Goal: Find specific page/section: Find specific page/section

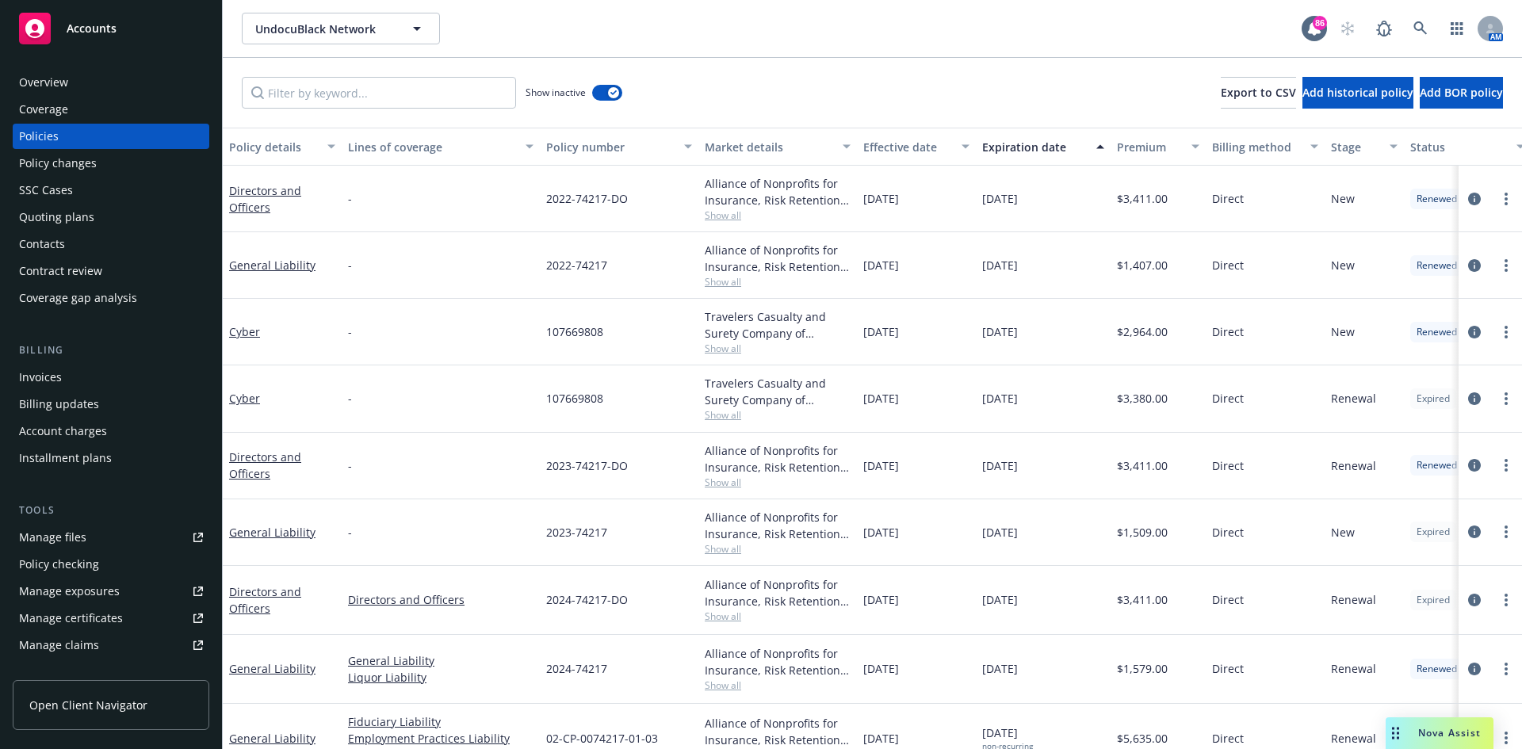
scroll to position [36, 0]
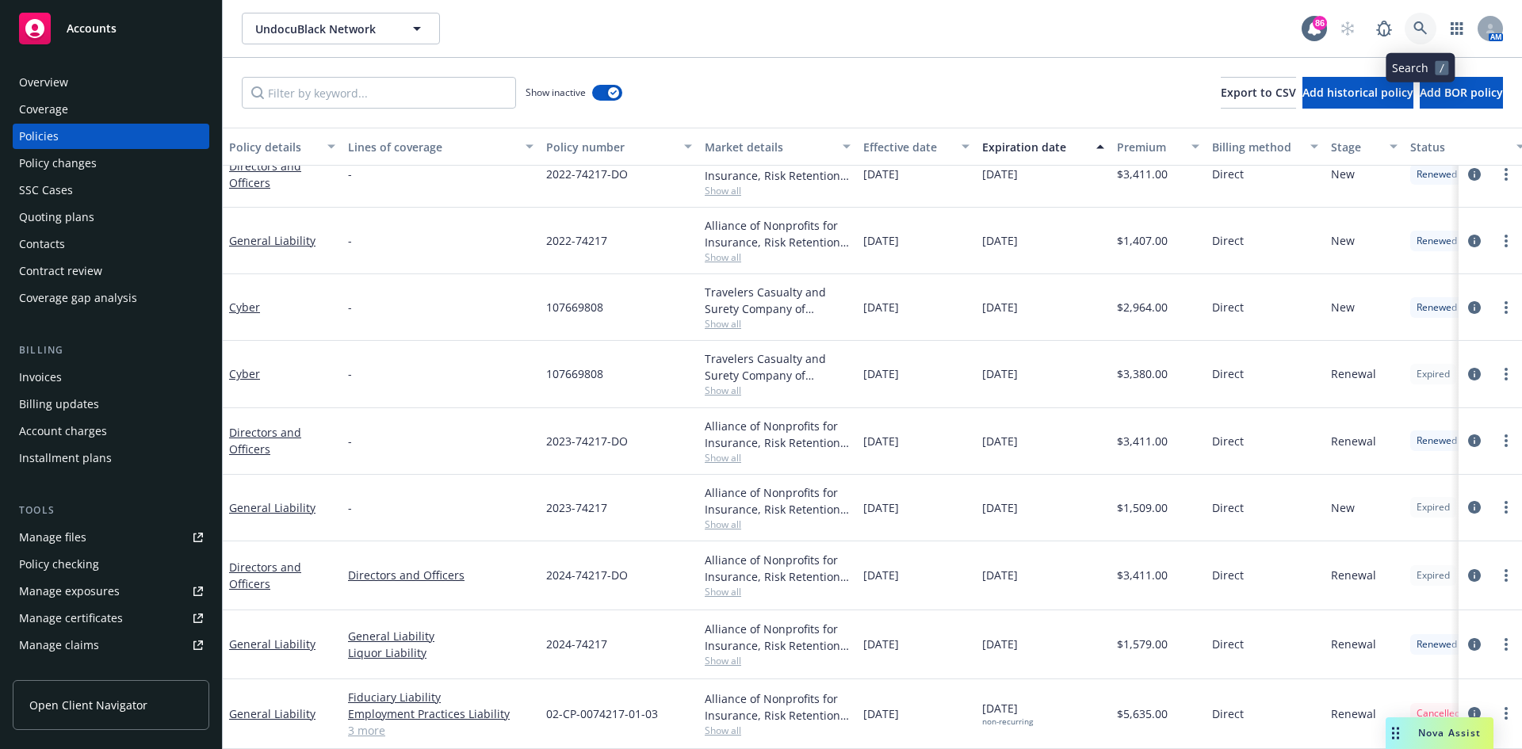
click at [1427, 28] on link at bounding box center [1420, 29] width 32 height 32
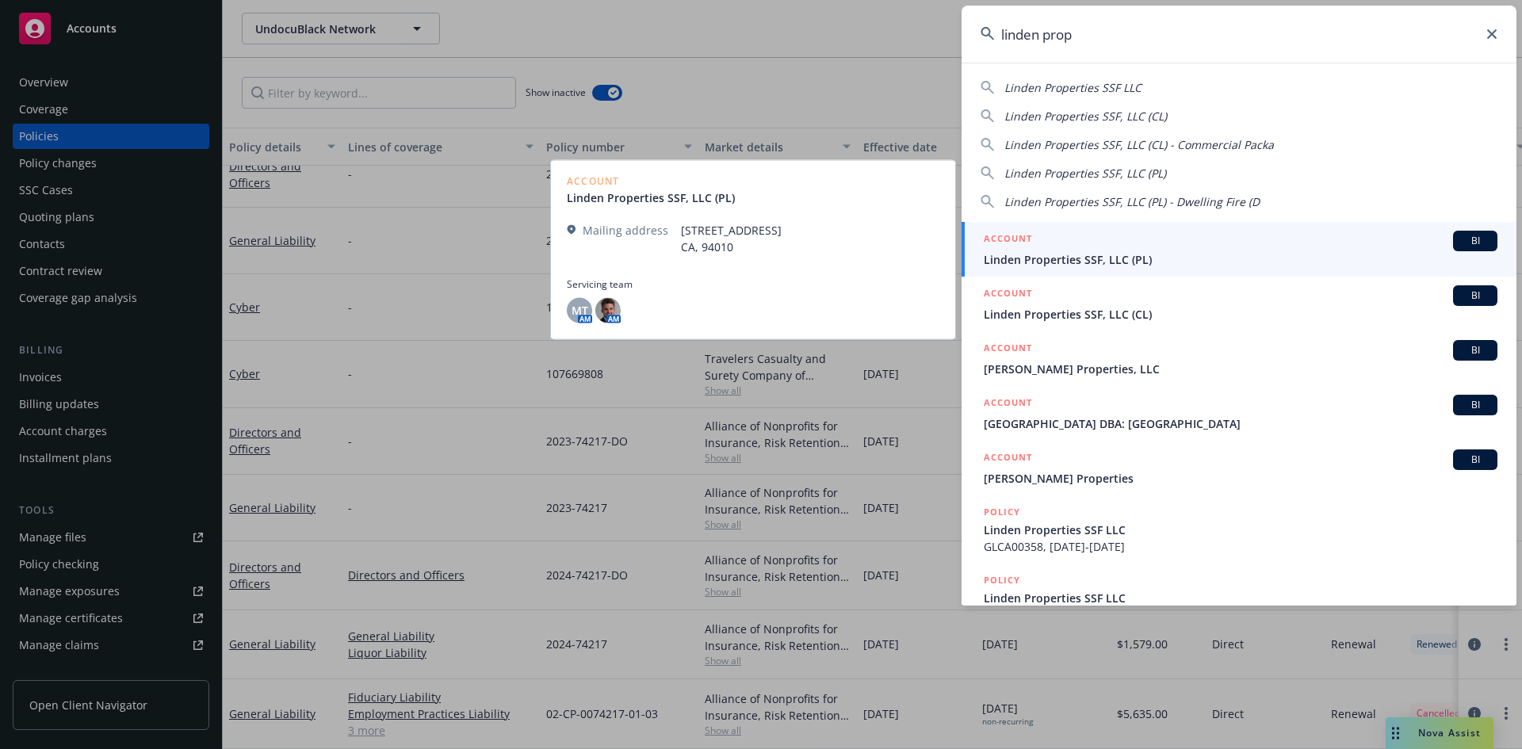
type input "linden prop"
click at [1022, 233] on h5 "ACCOUNT" at bounding box center [1007, 240] width 48 height 19
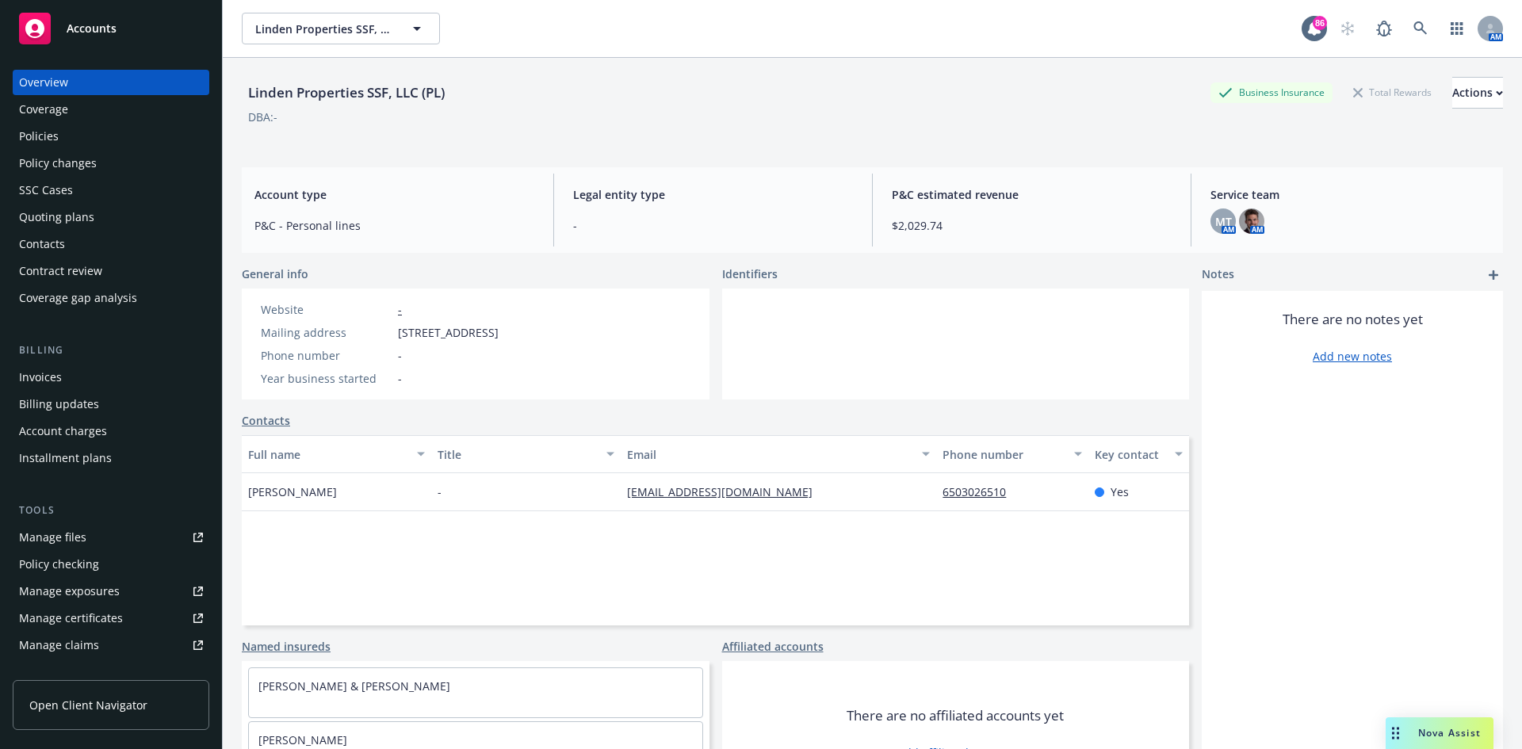
click at [76, 136] on div "Policies" at bounding box center [111, 136] width 184 height 25
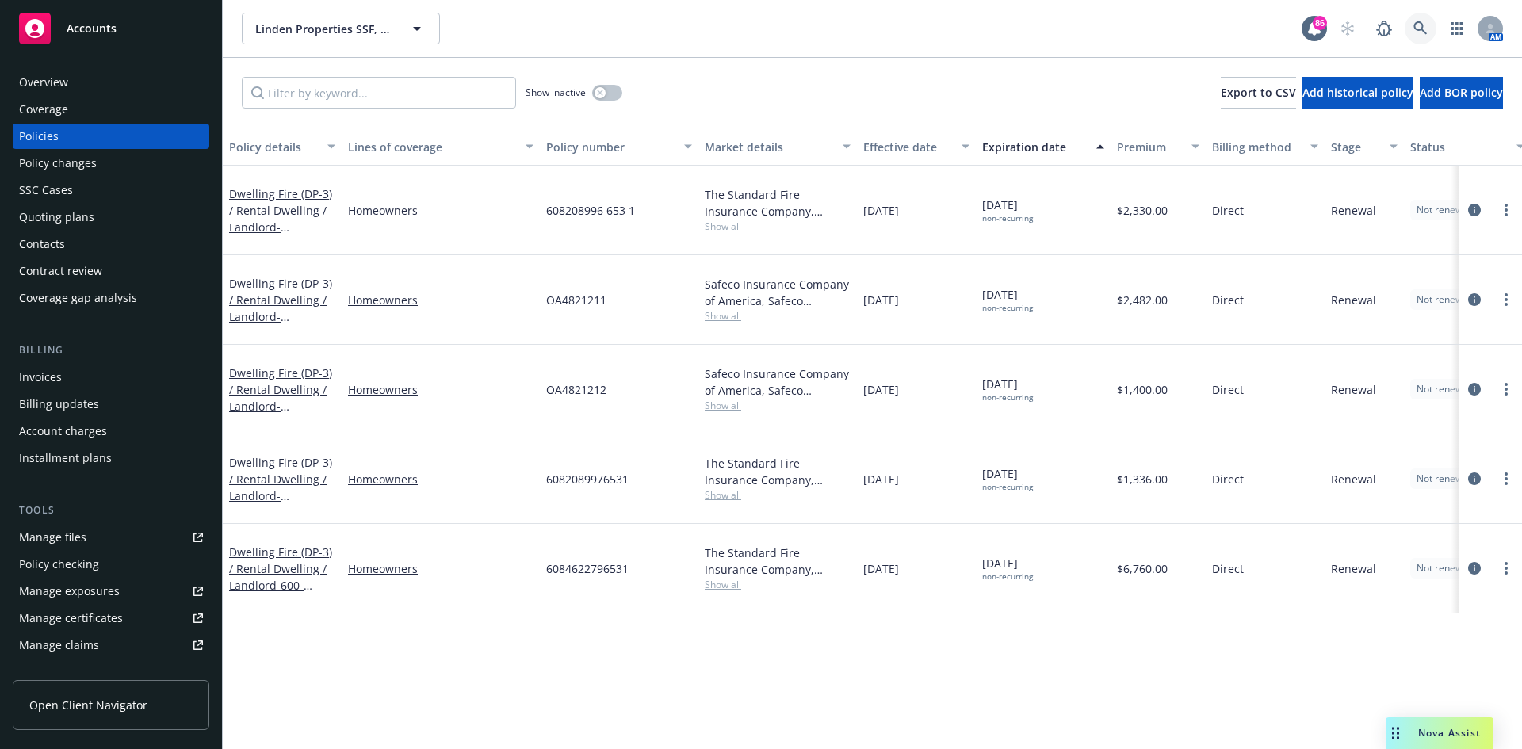
click at [1429, 29] on link at bounding box center [1420, 29] width 32 height 32
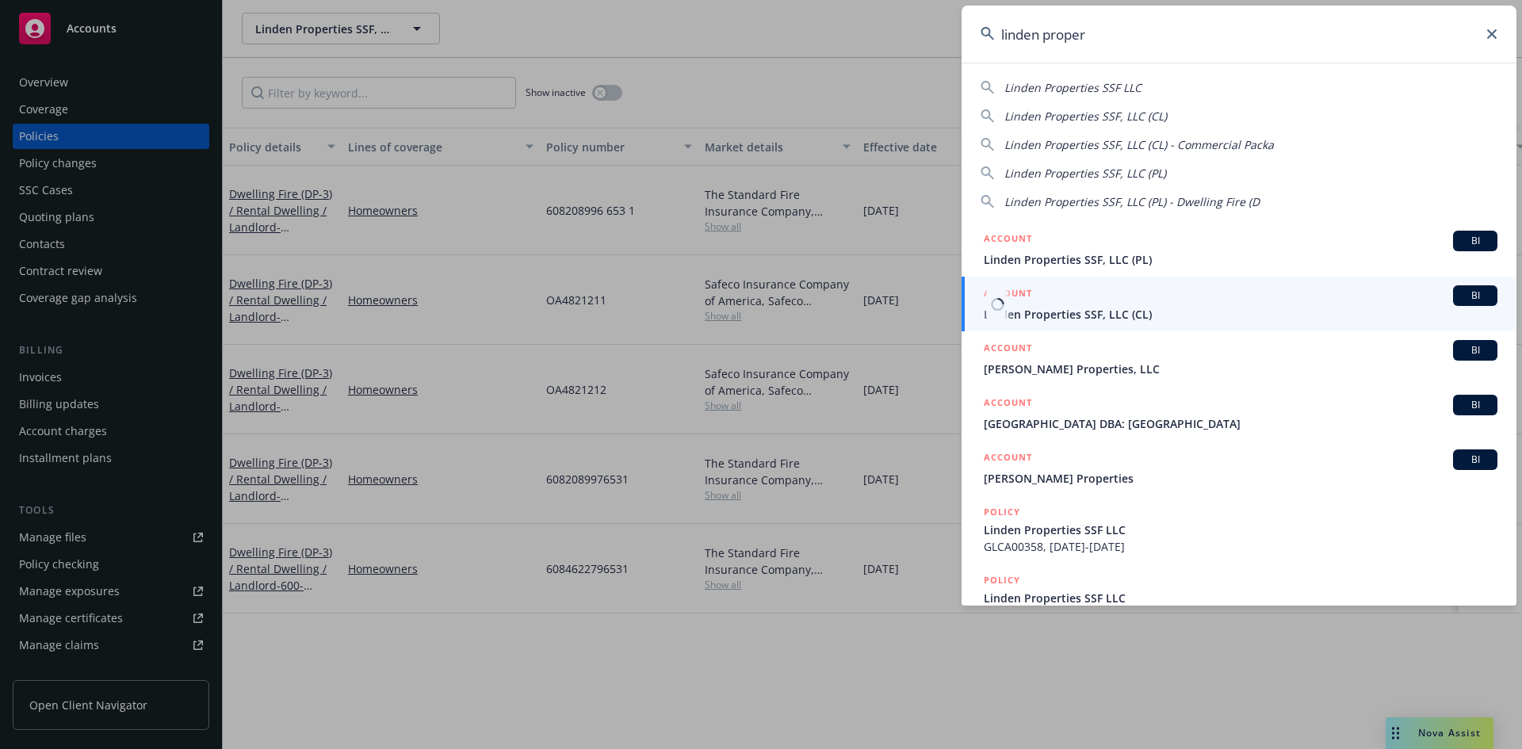
type input "linden proper"
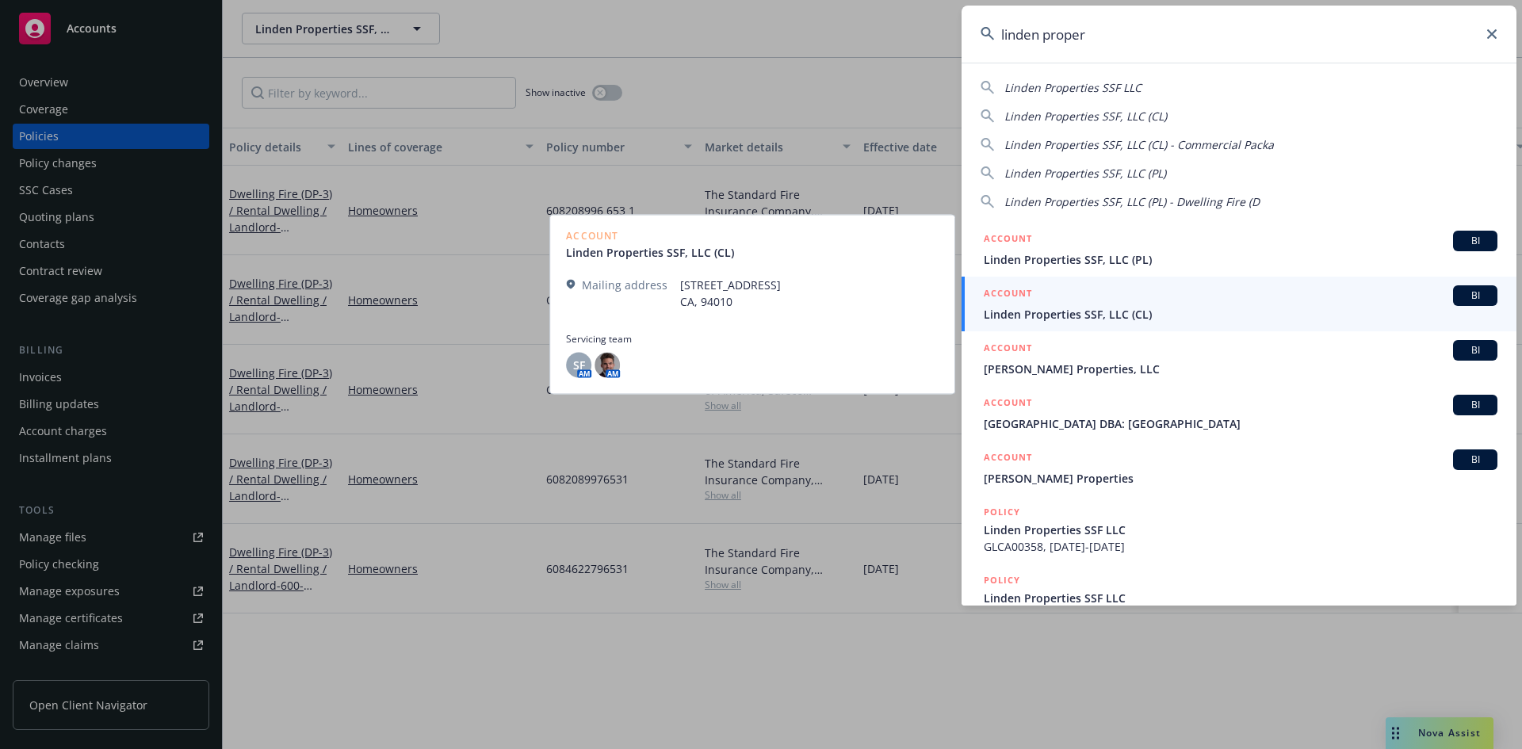
click at [1024, 291] on h5 "ACCOUNT" at bounding box center [1007, 294] width 48 height 19
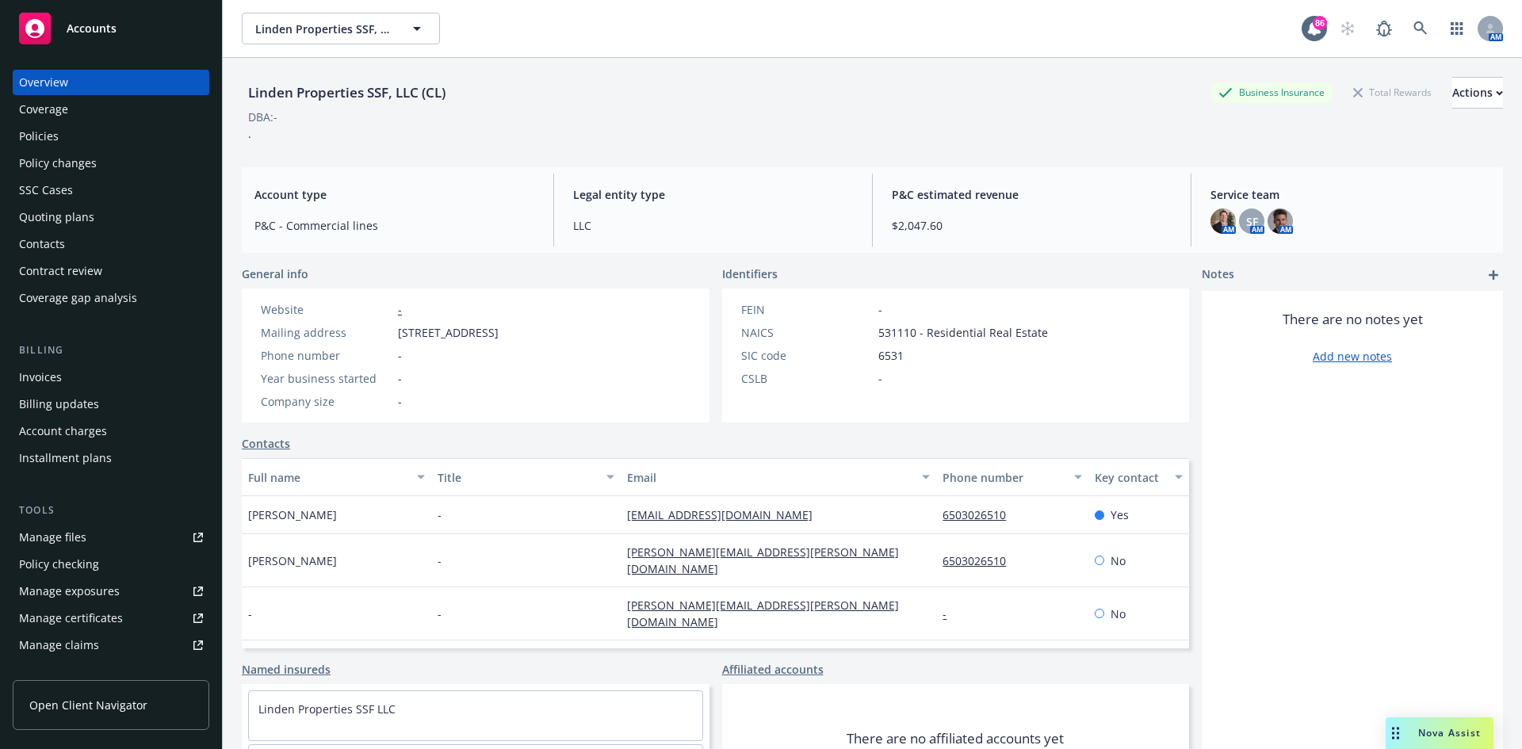
click at [65, 143] on div "Policies" at bounding box center [111, 136] width 184 height 25
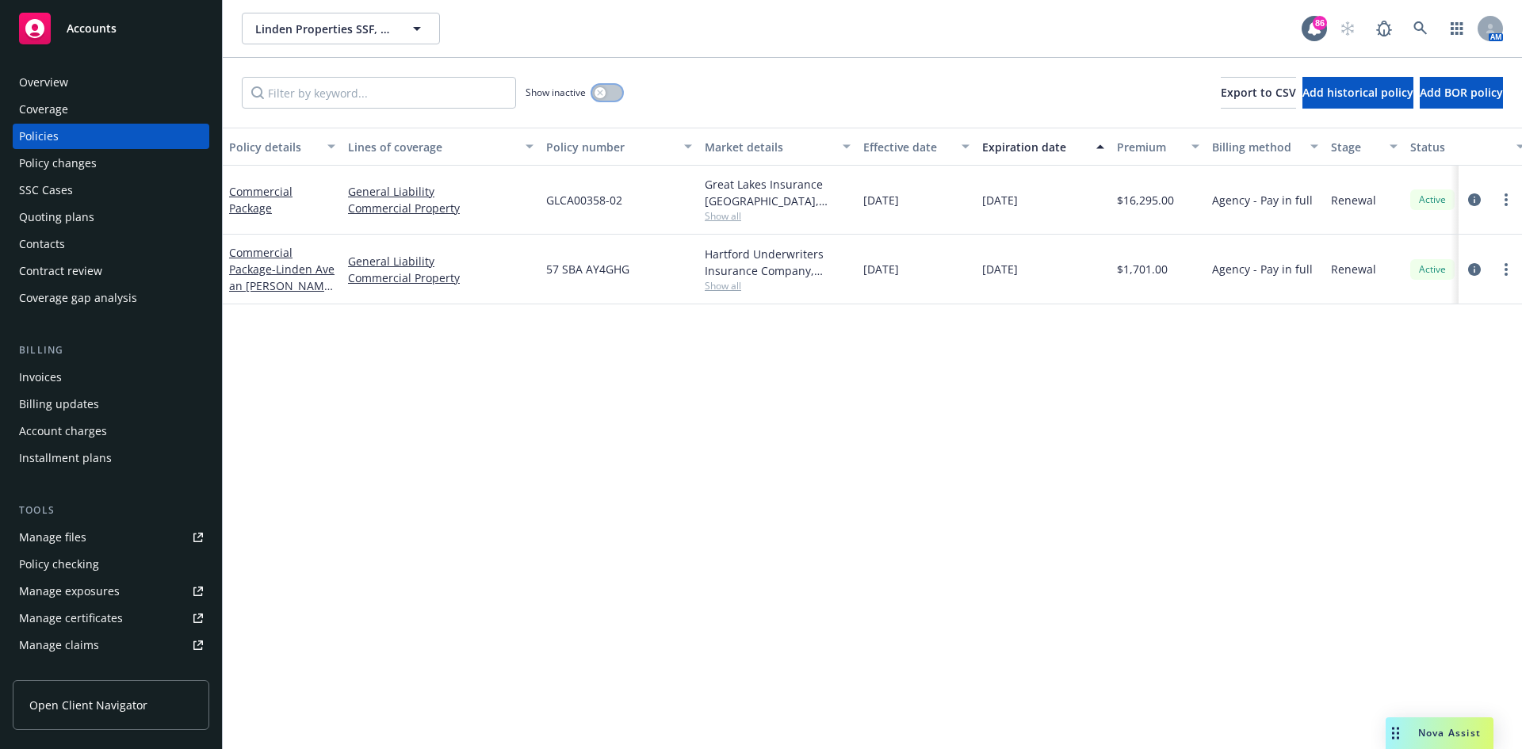
click at [602, 92] on icon "button" at bounding box center [600, 93] width 6 height 6
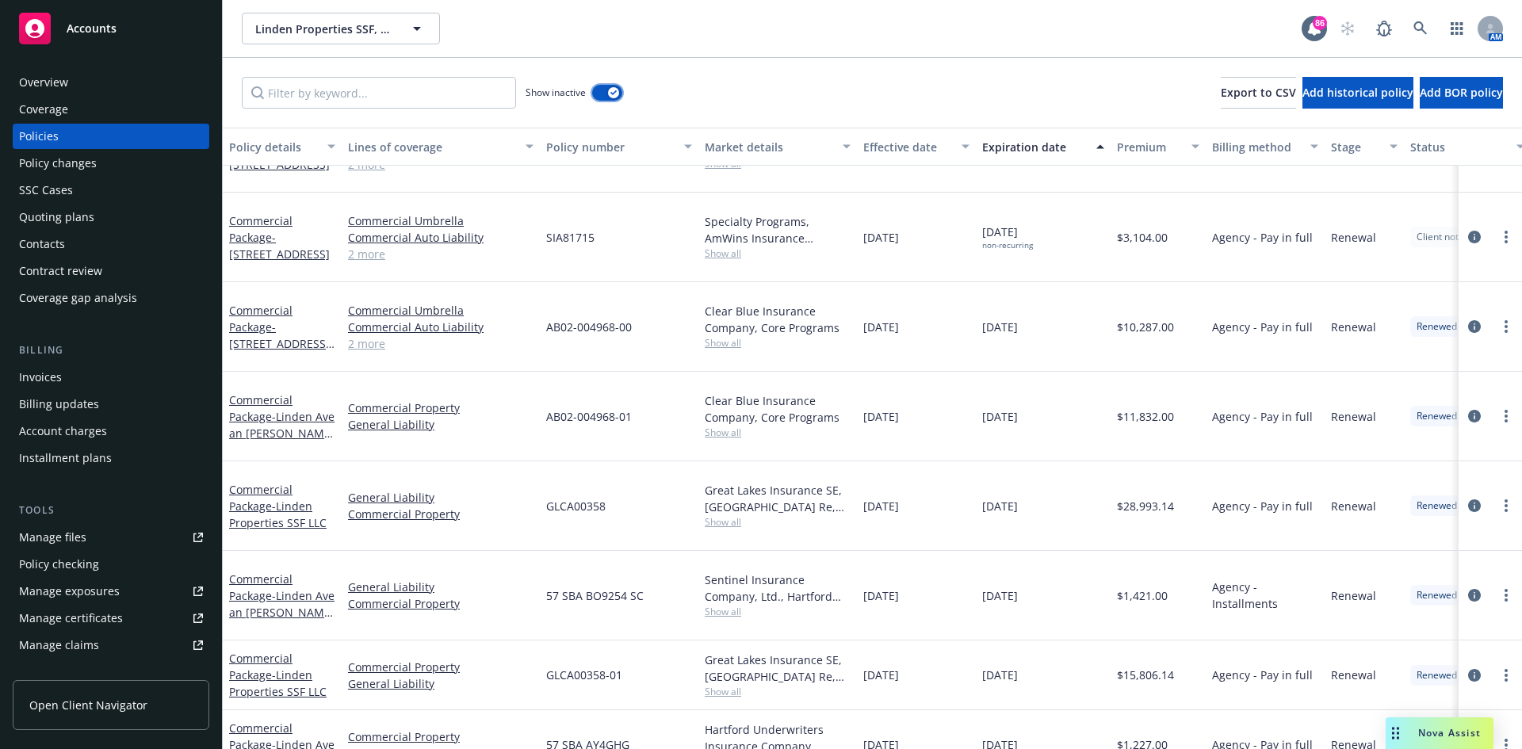
scroll to position [569, 0]
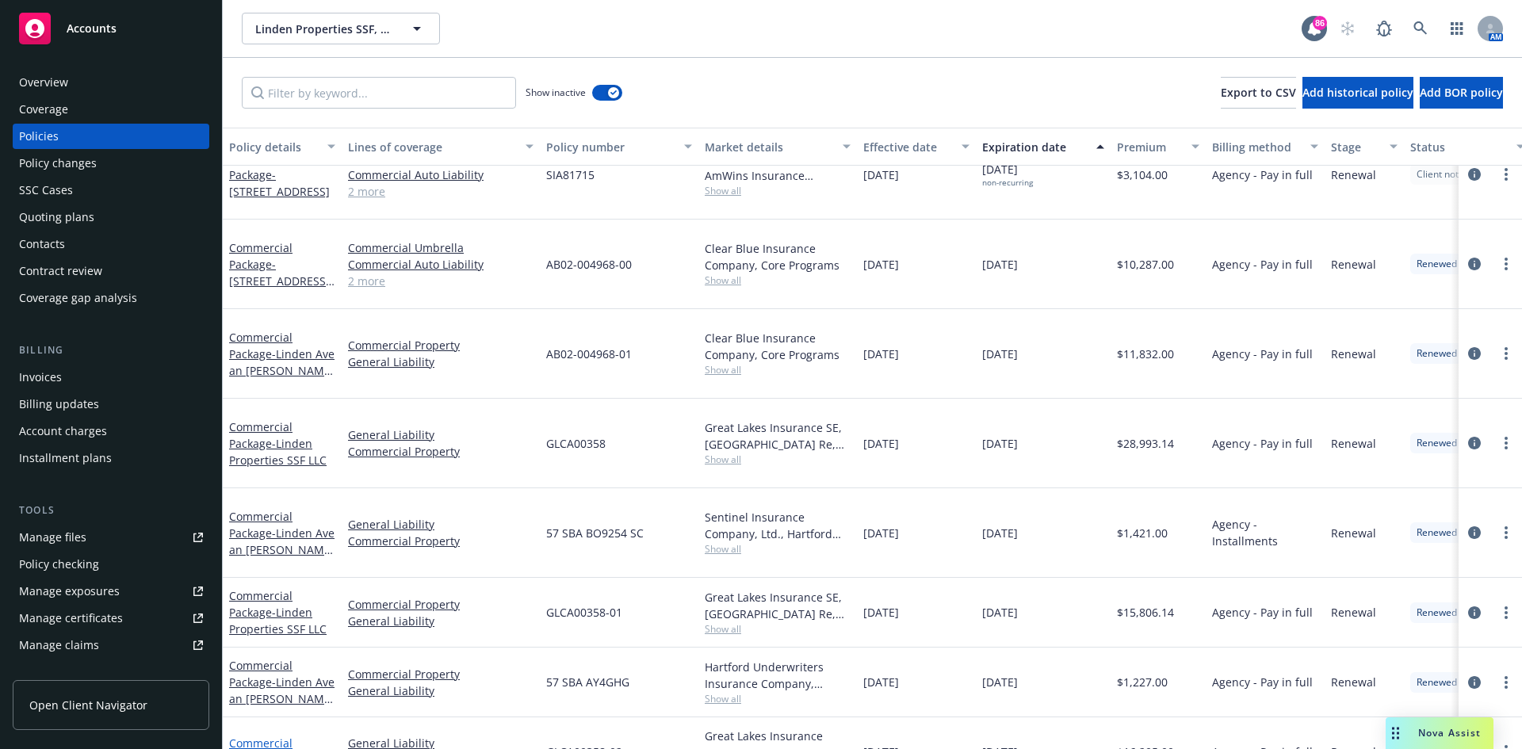
click at [269, 735] on link "Commercial Package" at bounding box center [260, 751] width 63 height 32
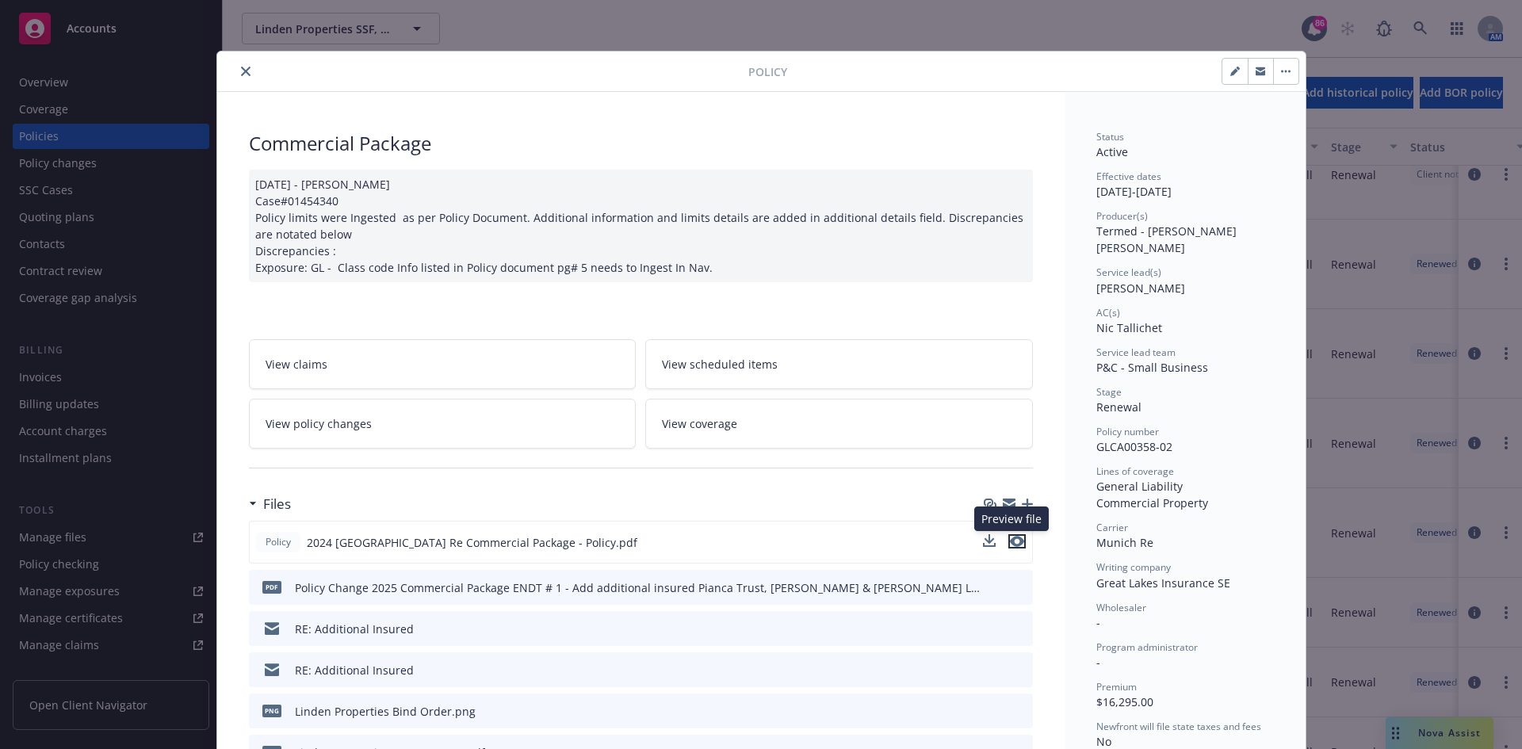
click at [1016, 538] on icon "preview file" at bounding box center [1017, 541] width 14 height 11
click at [245, 68] on button "close" at bounding box center [245, 71] width 19 height 19
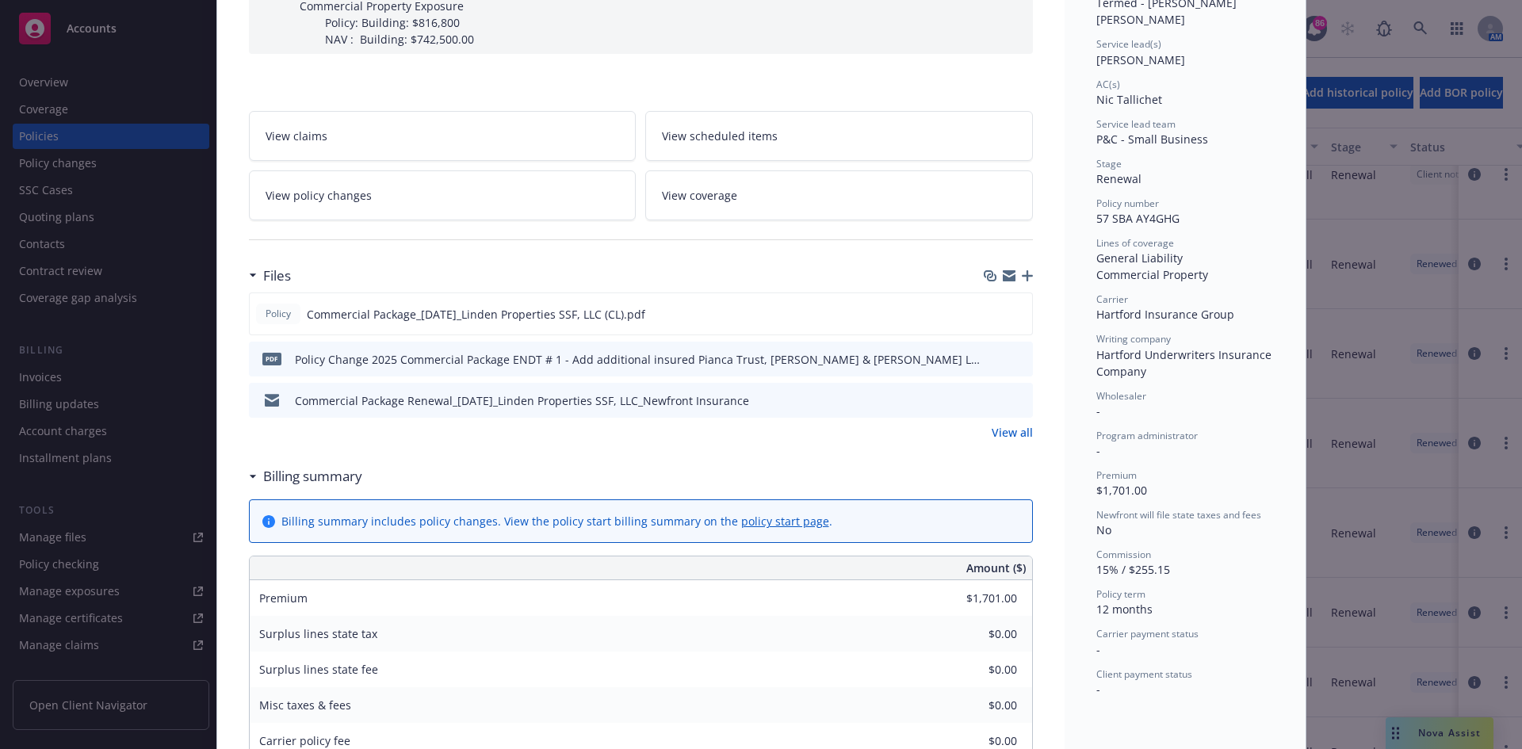
scroll to position [238, 0]
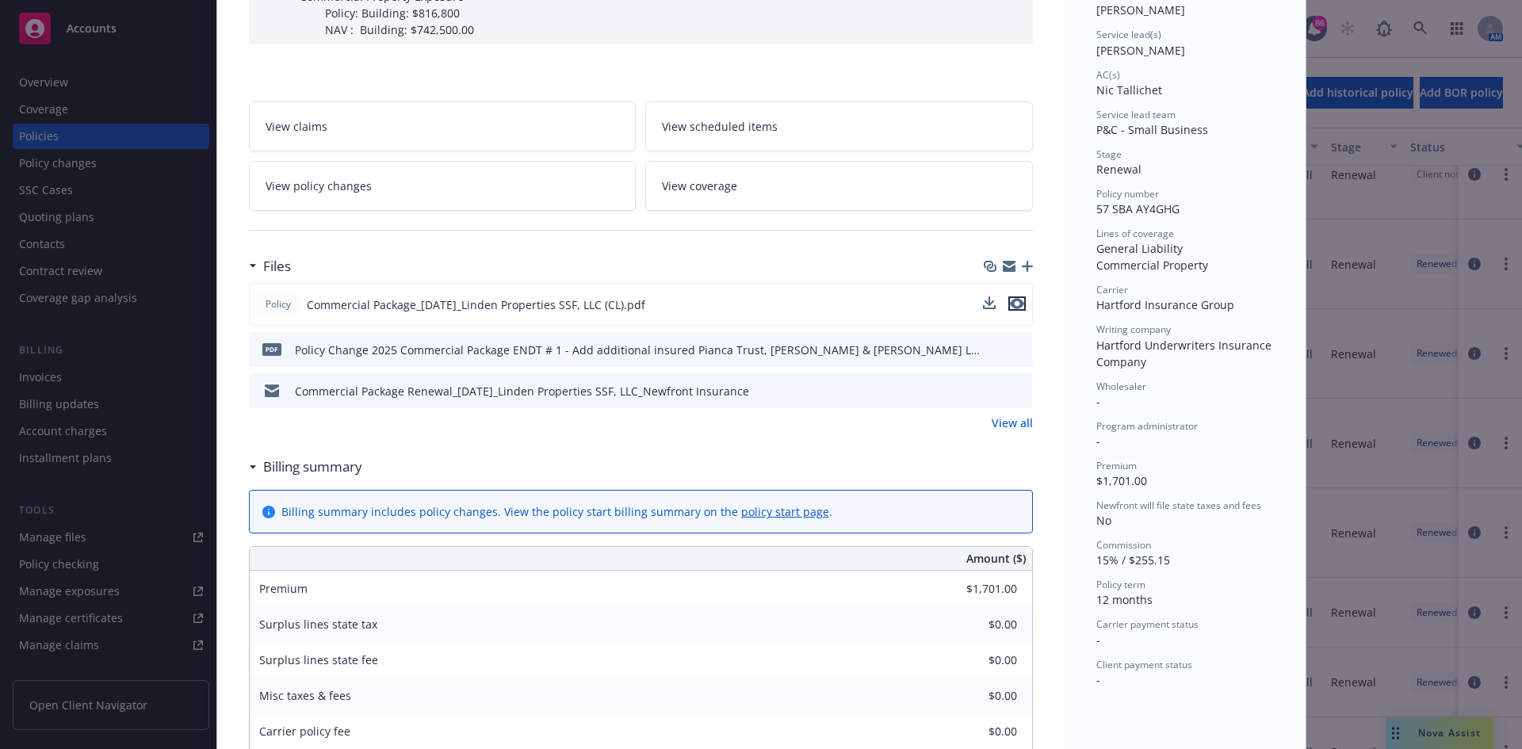
click at [1012, 304] on icon "preview file" at bounding box center [1017, 303] width 14 height 11
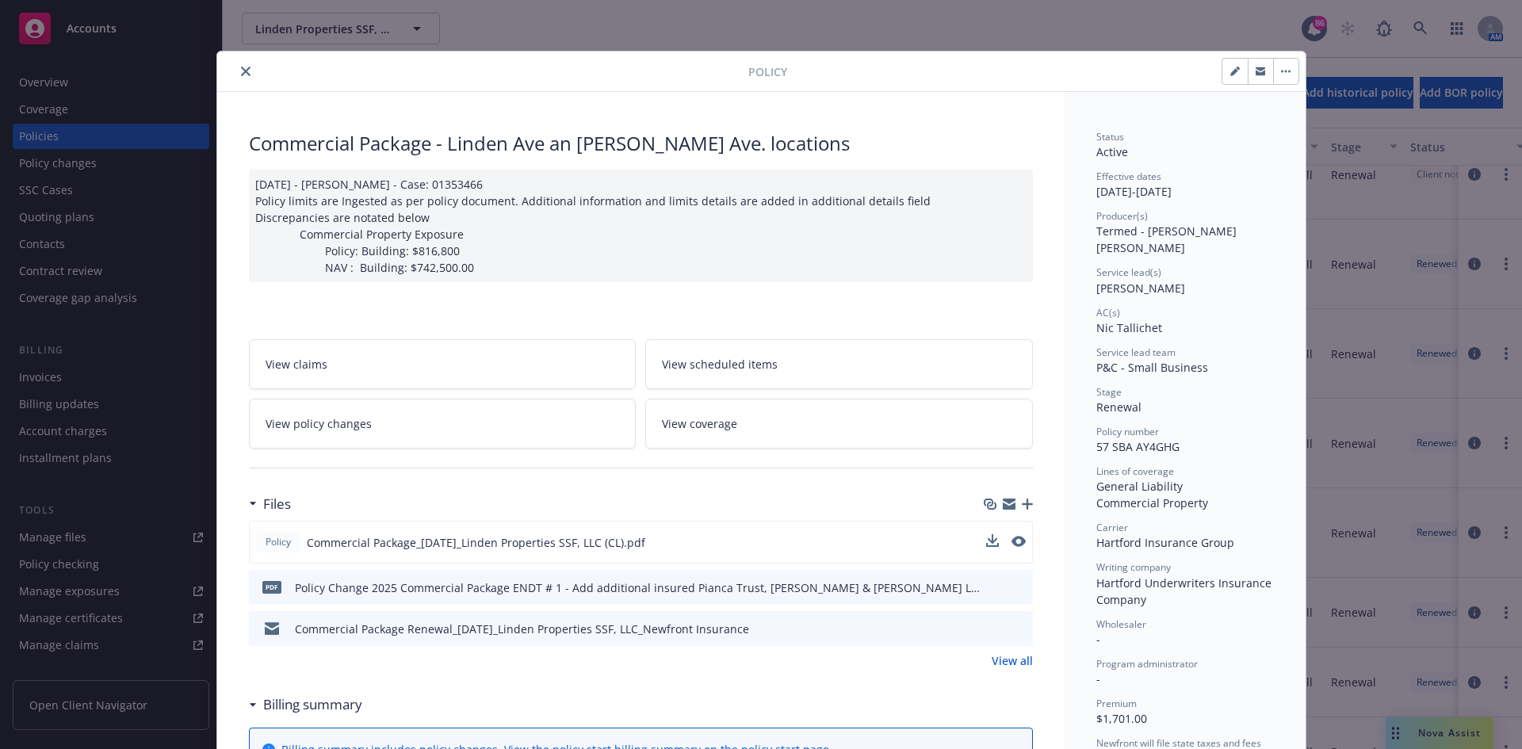
click at [238, 66] on button "close" at bounding box center [245, 71] width 19 height 19
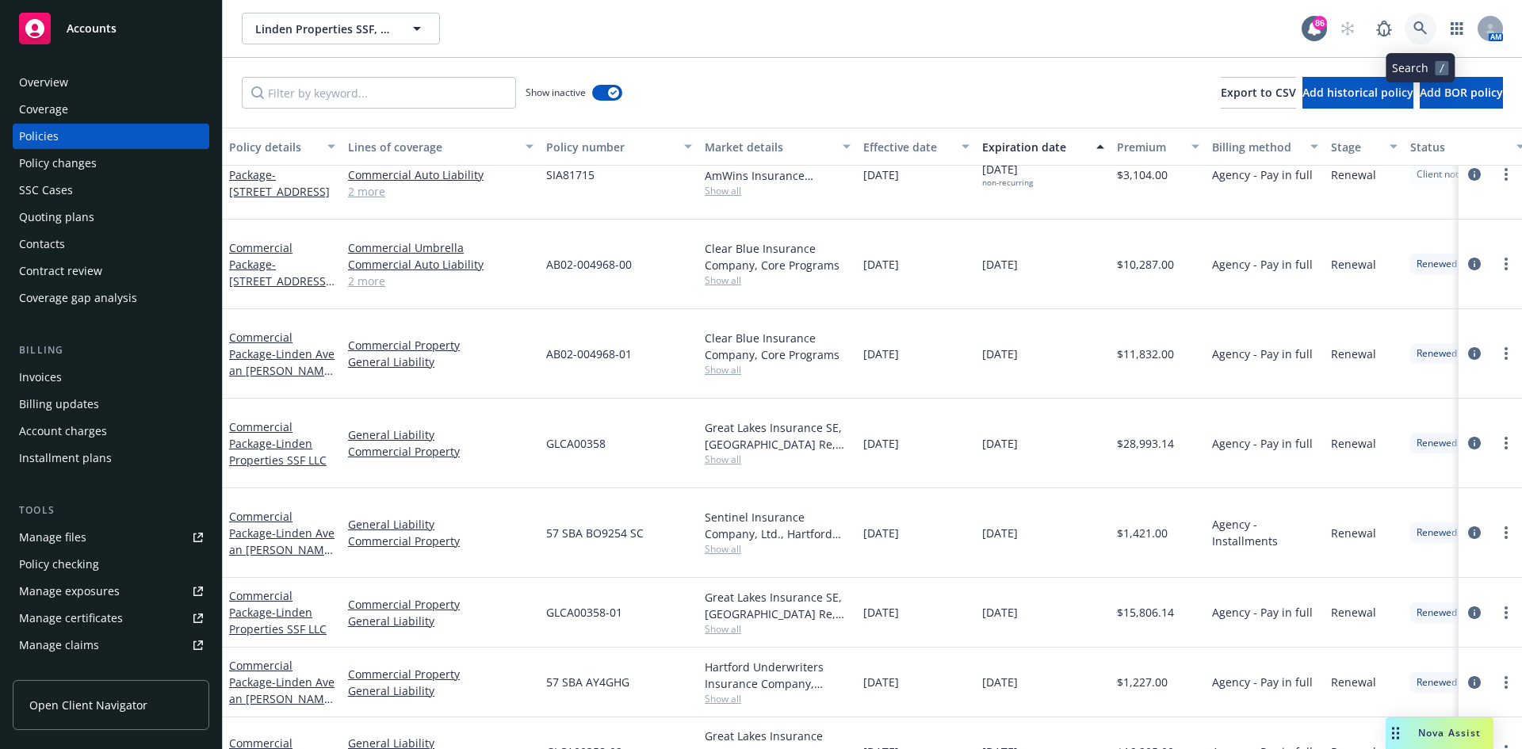
click at [1420, 29] on icon at bounding box center [1420, 28] width 14 height 14
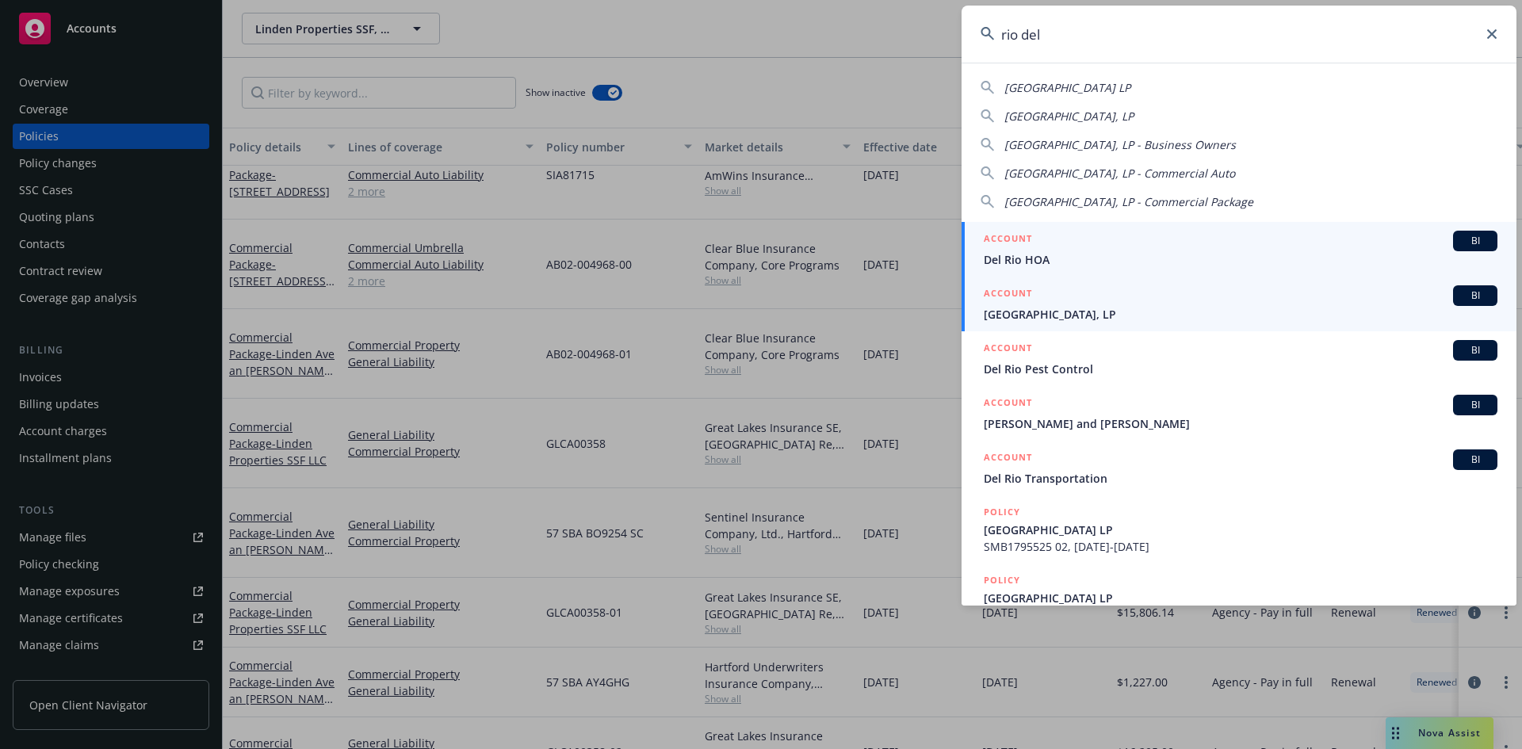
type input "rio del"
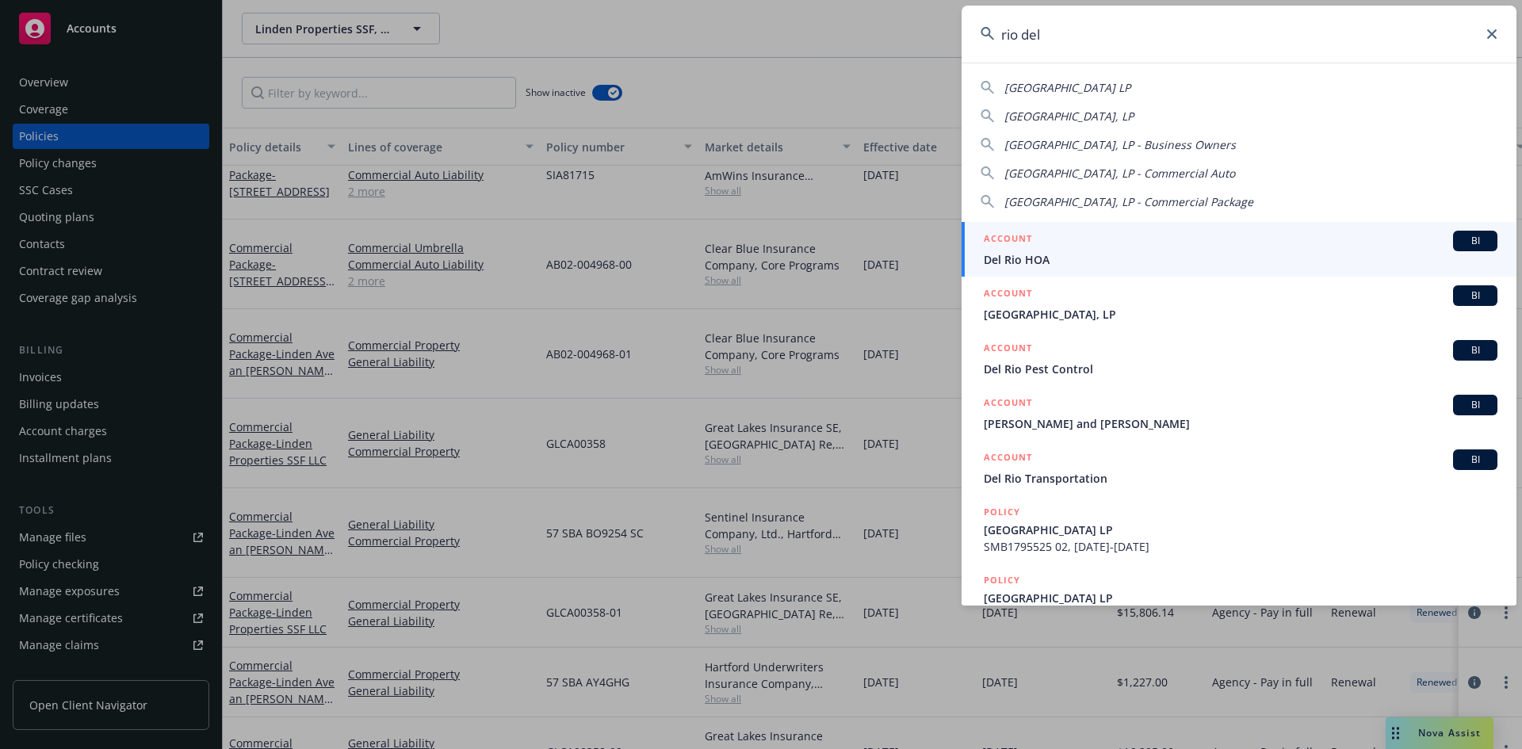
click at [1006, 294] on h5 "ACCOUNT" at bounding box center [1007, 294] width 48 height 19
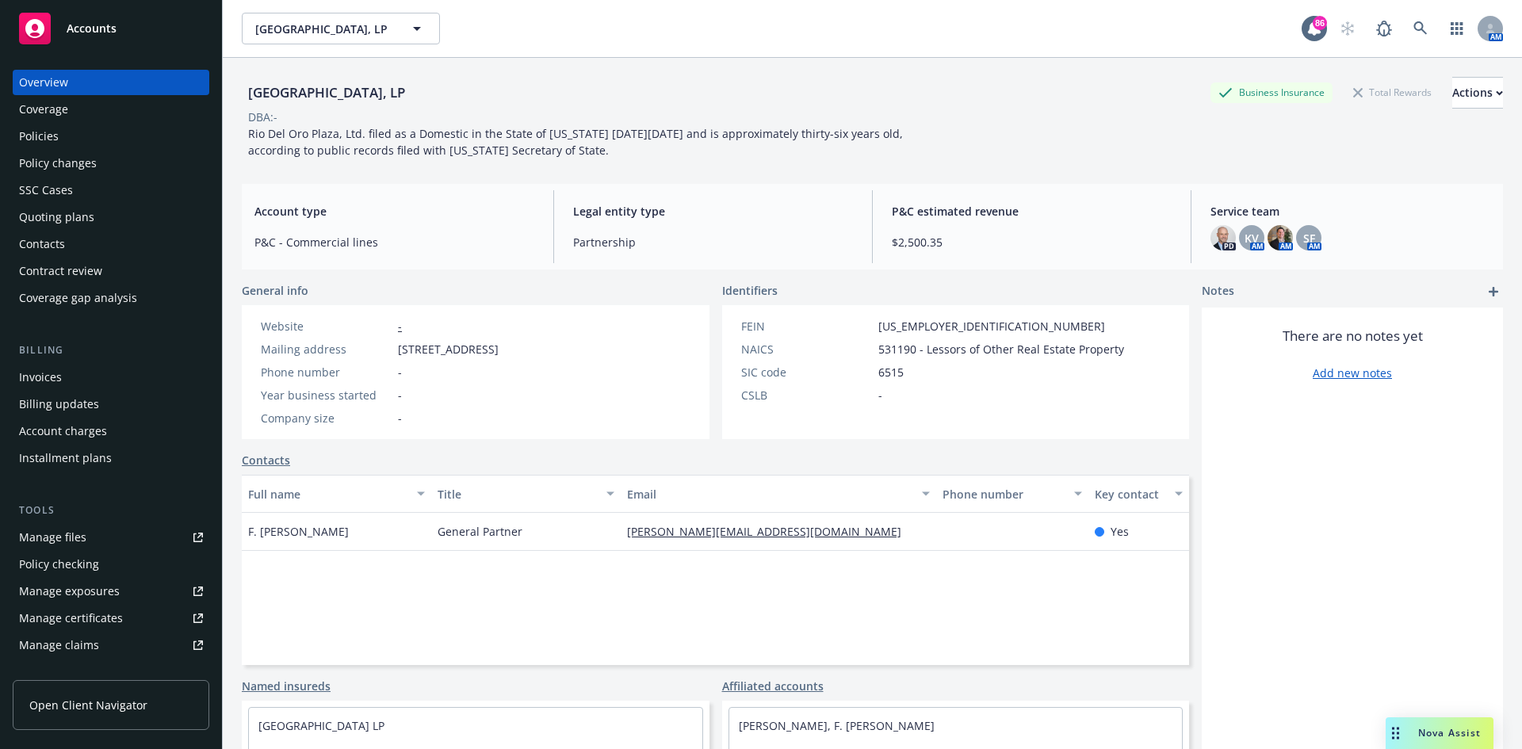
click at [86, 128] on div "Policies" at bounding box center [111, 136] width 184 height 25
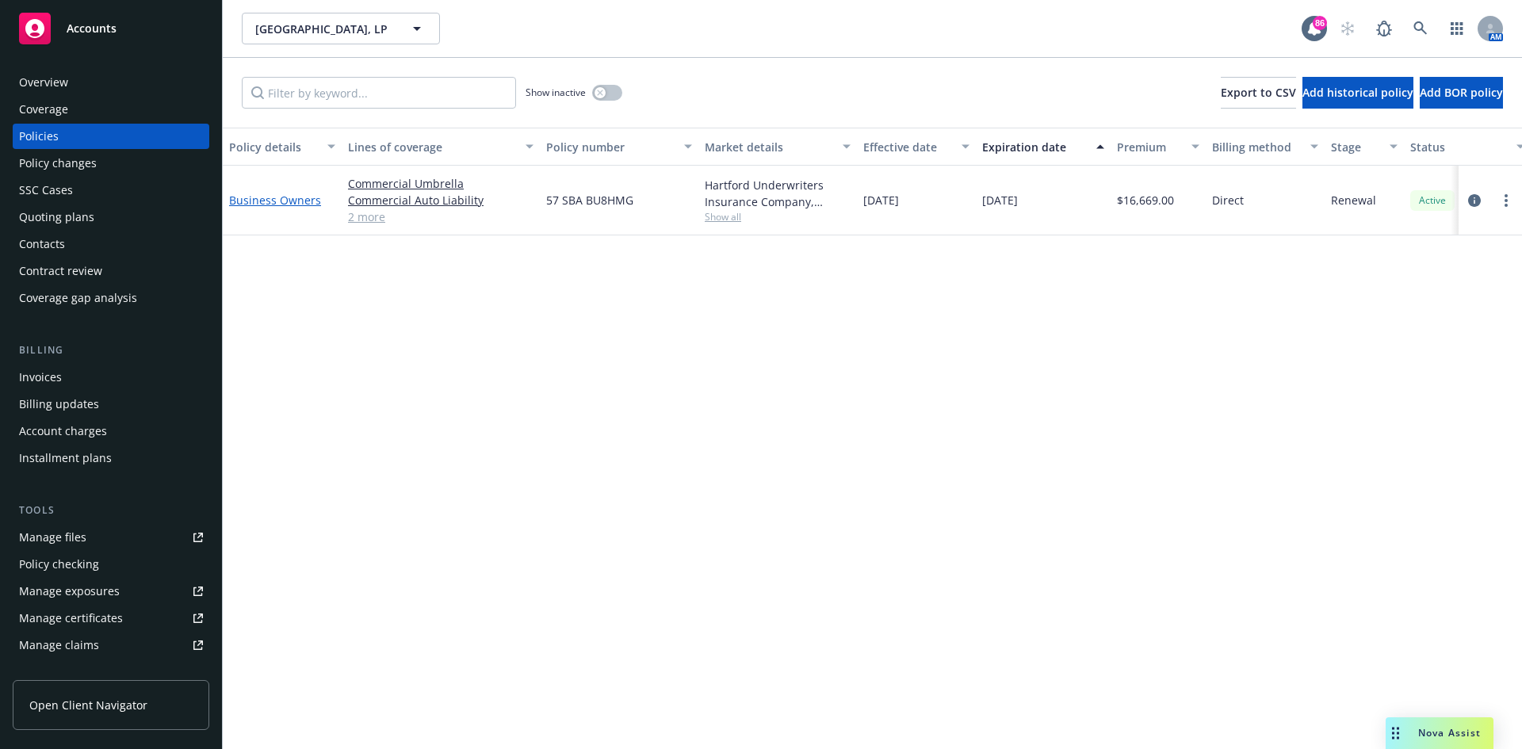
click at [269, 200] on link "Business Owners" at bounding box center [275, 200] width 92 height 15
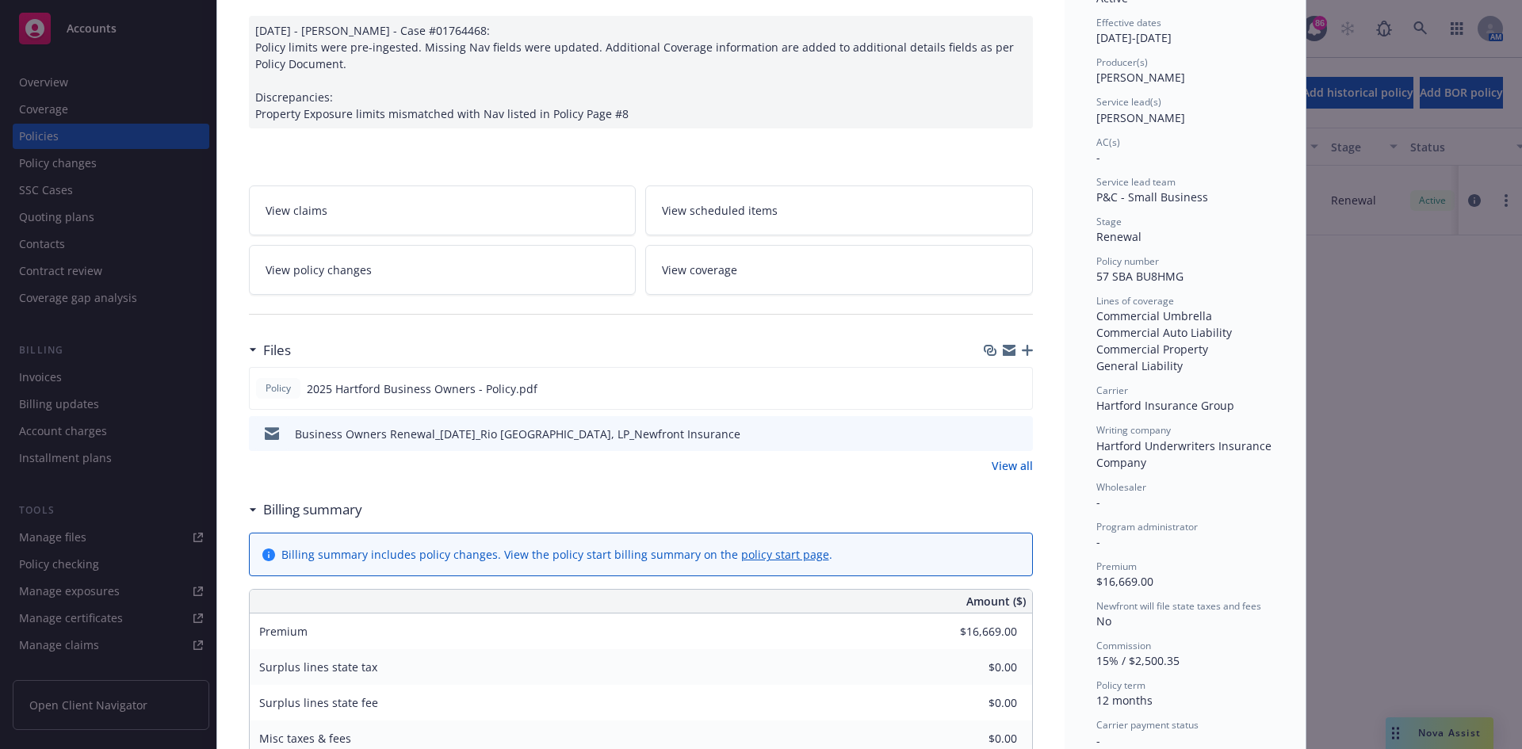
scroll to position [158, 0]
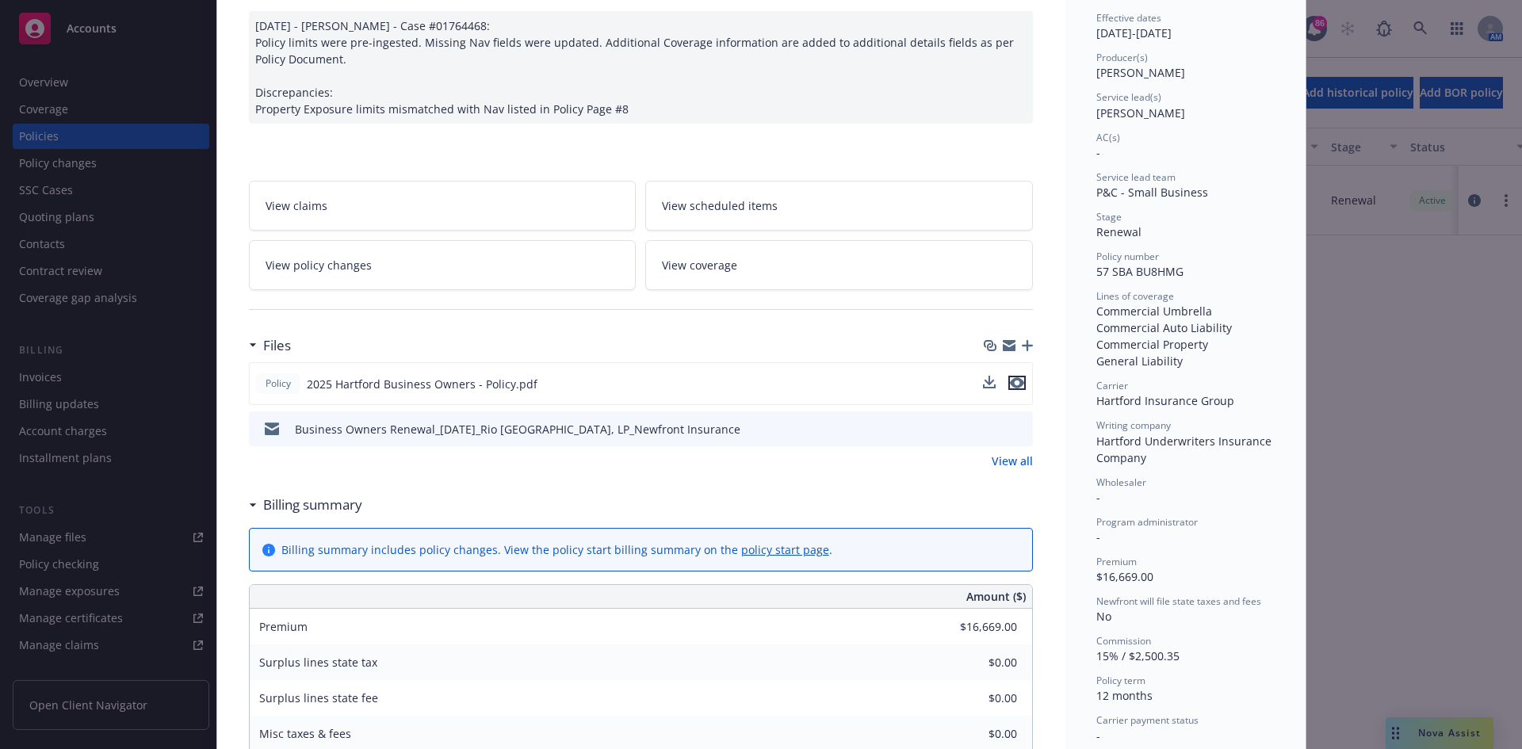
click at [1012, 384] on icon "preview file" at bounding box center [1017, 382] width 14 height 11
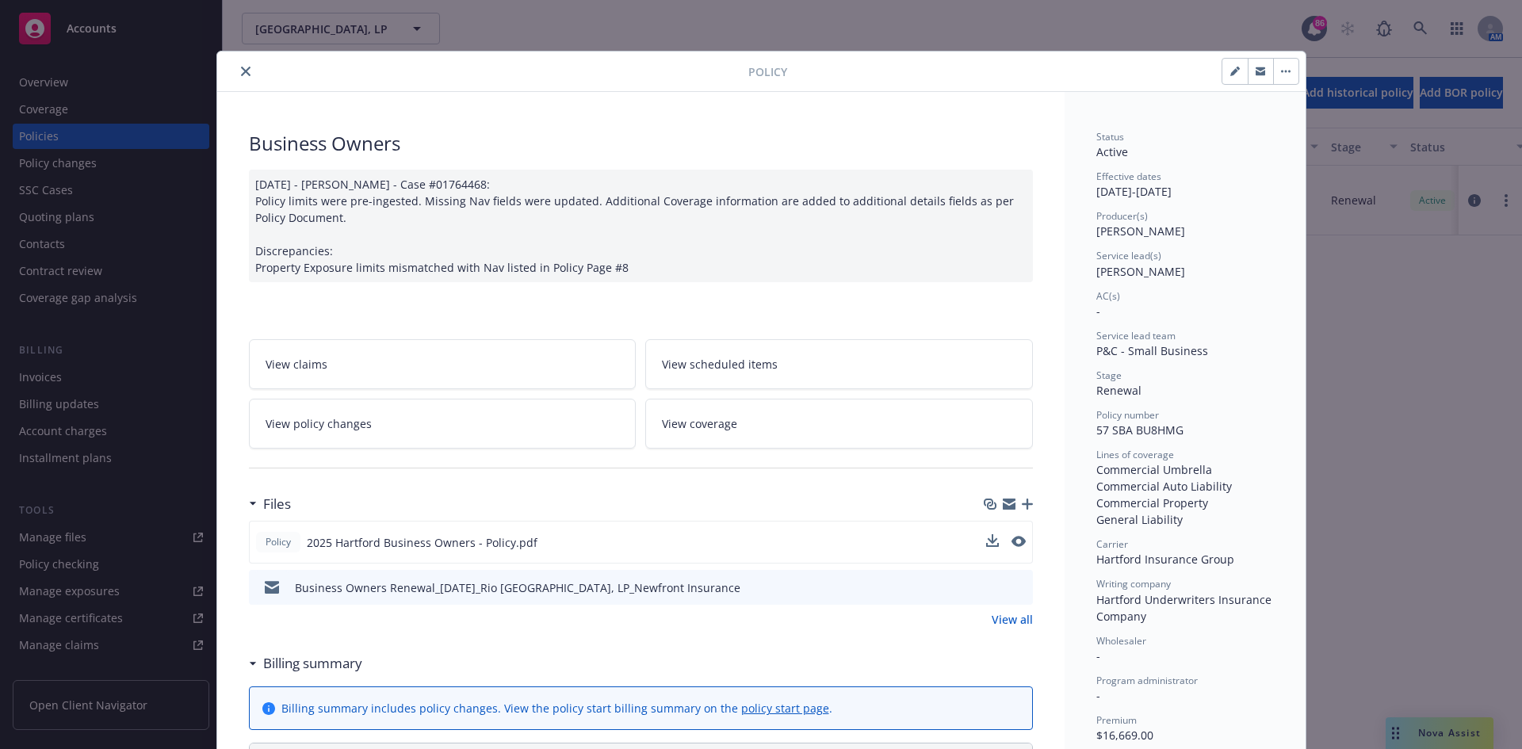
click at [236, 71] on button "close" at bounding box center [245, 71] width 19 height 19
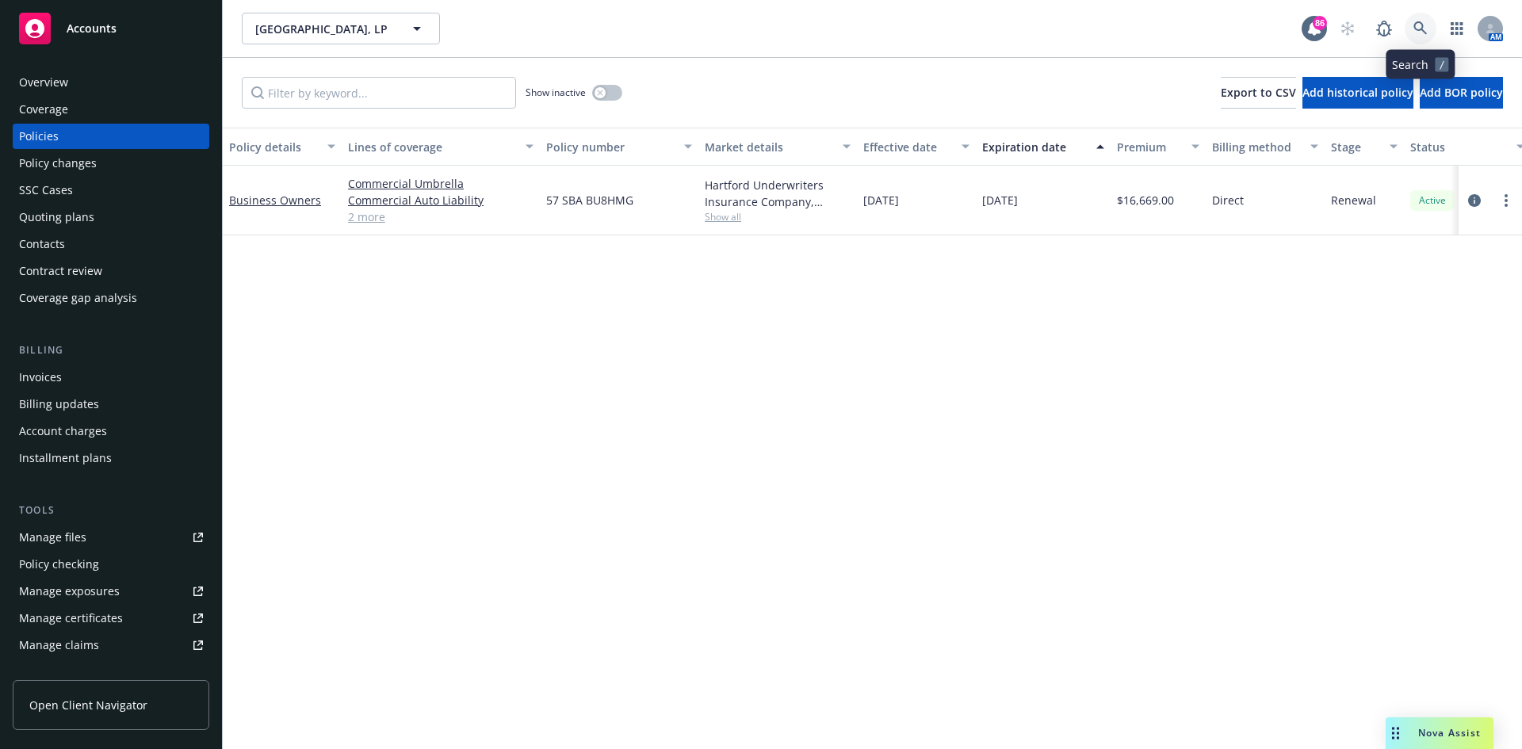
click at [1428, 27] on link at bounding box center [1420, 29] width 32 height 32
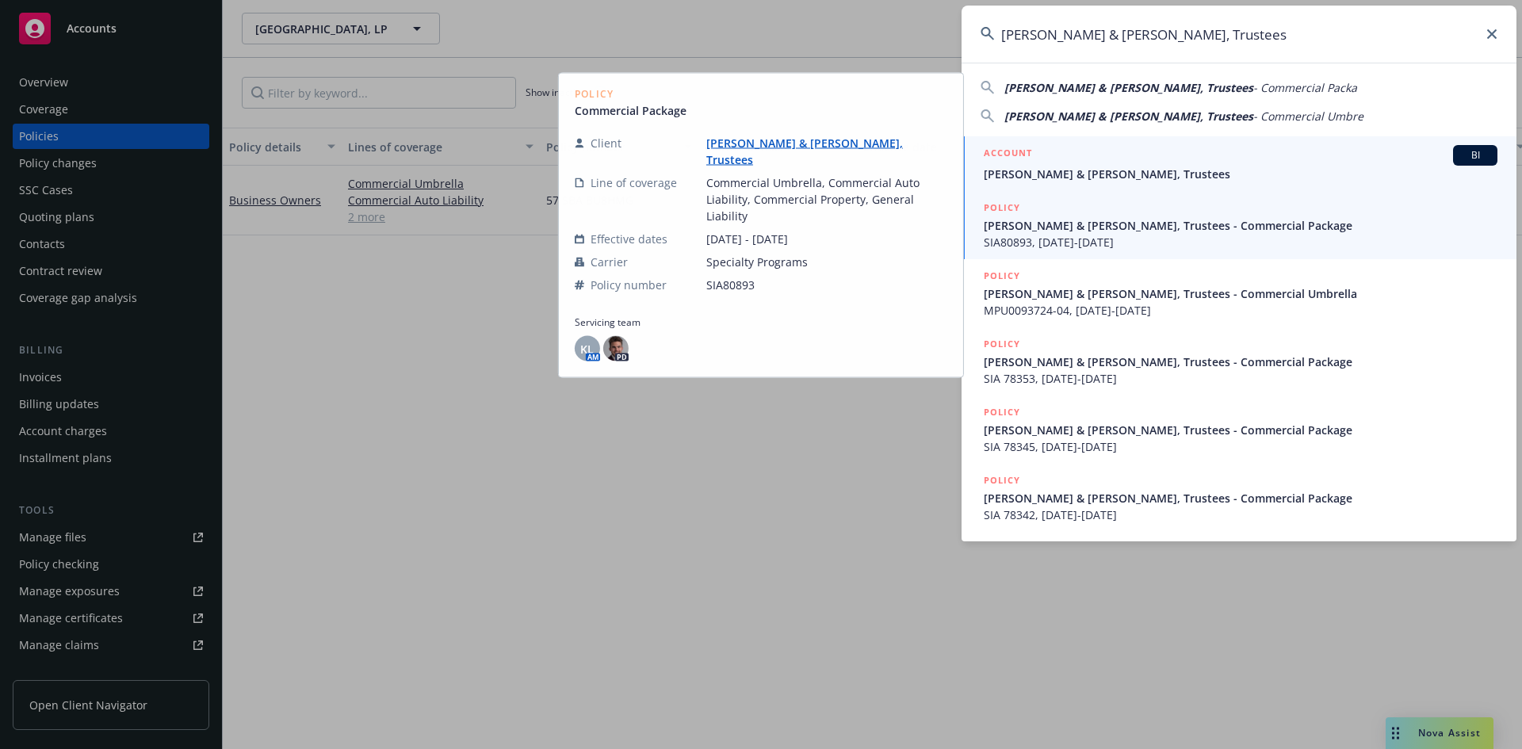
type input "[PERSON_NAME] & [PERSON_NAME], Trustees"
click at [1010, 146] on h5 "ACCOUNT" at bounding box center [1007, 154] width 48 height 19
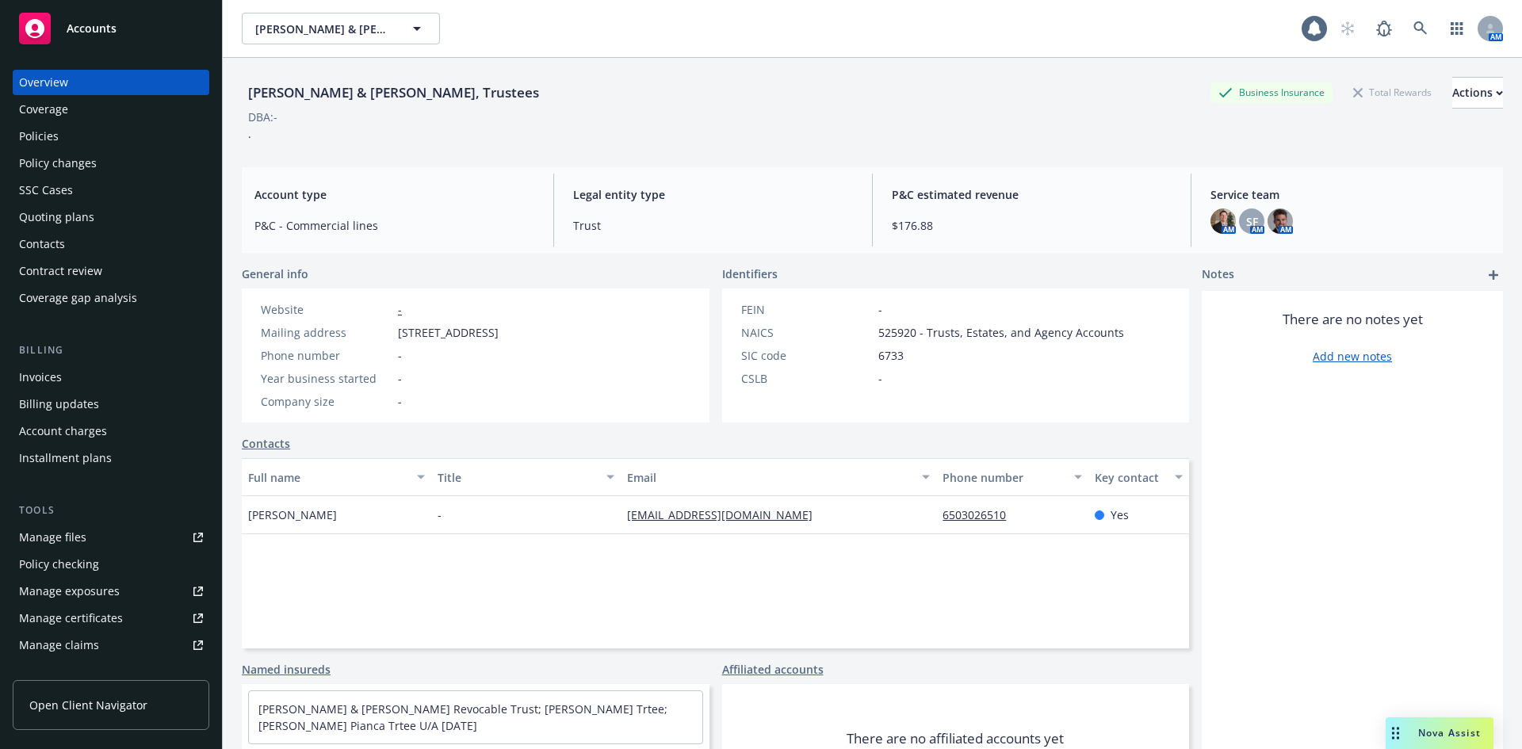
click at [102, 139] on div "Policies" at bounding box center [111, 136] width 184 height 25
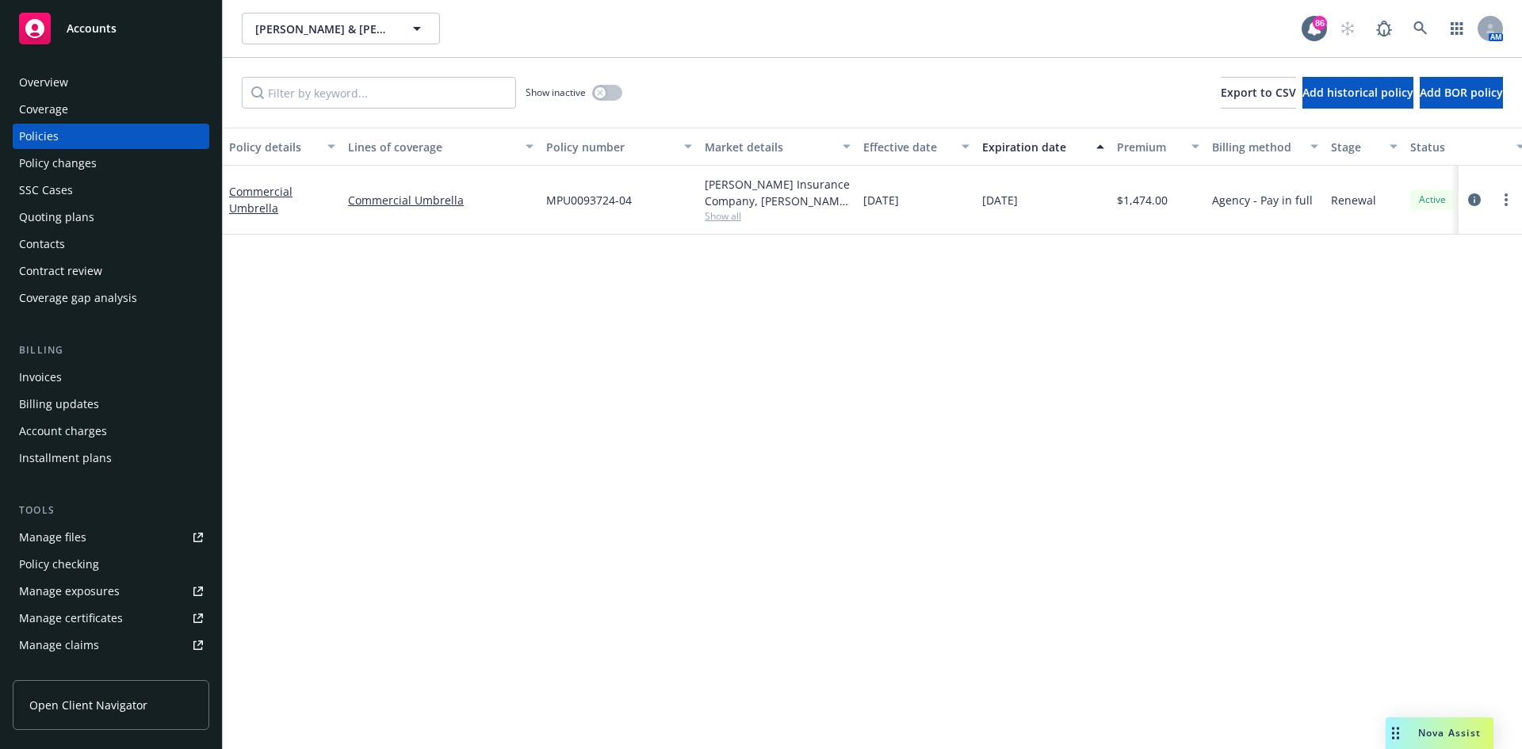
click at [717, 216] on span "Show all" at bounding box center [778, 215] width 146 height 13
click at [54, 84] on div "Overview" at bounding box center [43, 82] width 49 height 25
